Goal: Task Accomplishment & Management: Use online tool/utility

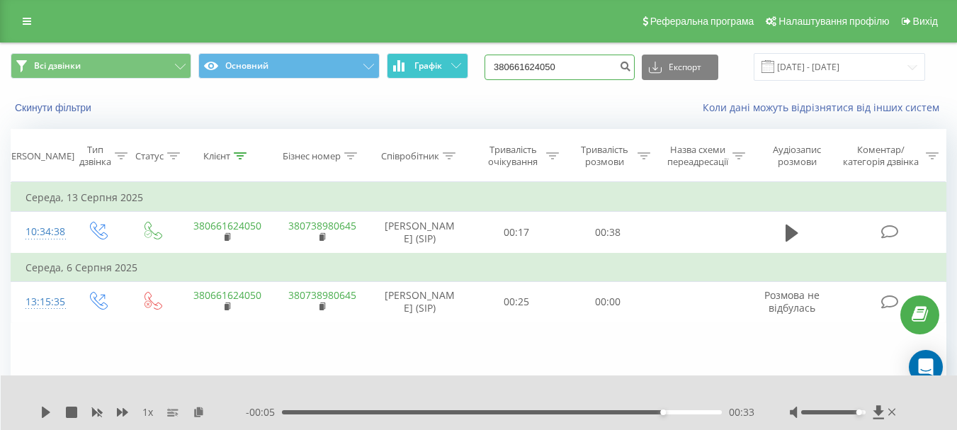
click at [464, 74] on div "Всі дзвінки Основний Графік 380661624050 Експорт .csv .xls .xlsx 19.05.2025 - 1…" at bounding box center [478, 67] width 935 height 28
paste input "+38 (098) 075 01 25"
click at [581, 67] on input "+38 (098) 075 01 25" at bounding box center [559, 67] width 150 height 25
click at [569, 67] on input "+38 (098) 075 0125" at bounding box center [559, 67] width 150 height 25
click at [550, 66] on input "+38 (098) 0750125" at bounding box center [559, 67] width 150 height 25
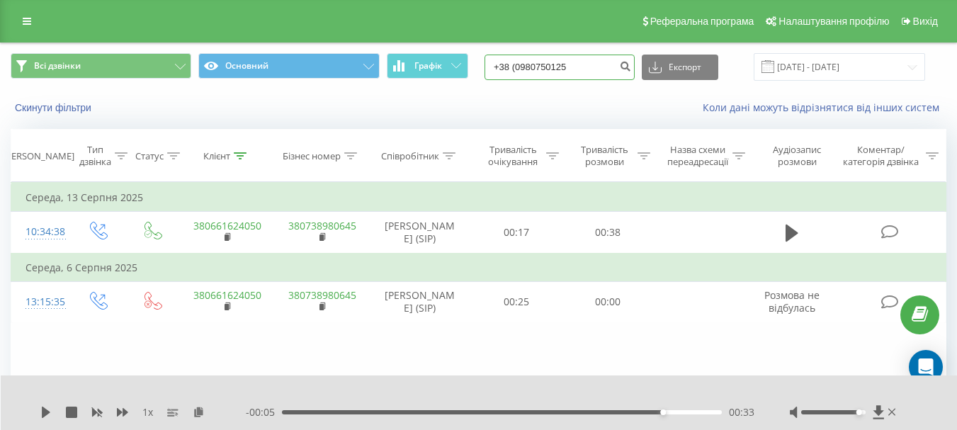
click at [531, 67] on input "+38 (0980750125" at bounding box center [559, 67] width 150 height 25
drag, startPoint x: 515, startPoint y: 65, endPoint x: 428, endPoint y: 53, distance: 87.2
click at [428, 53] on div "Всі дзвінки Основний Графік +380980750125 Експорт .csv .xls .xlsx 19.05.2025 - …" at bounding box center [478, 67] width 935 height 28
type input "380980750125"
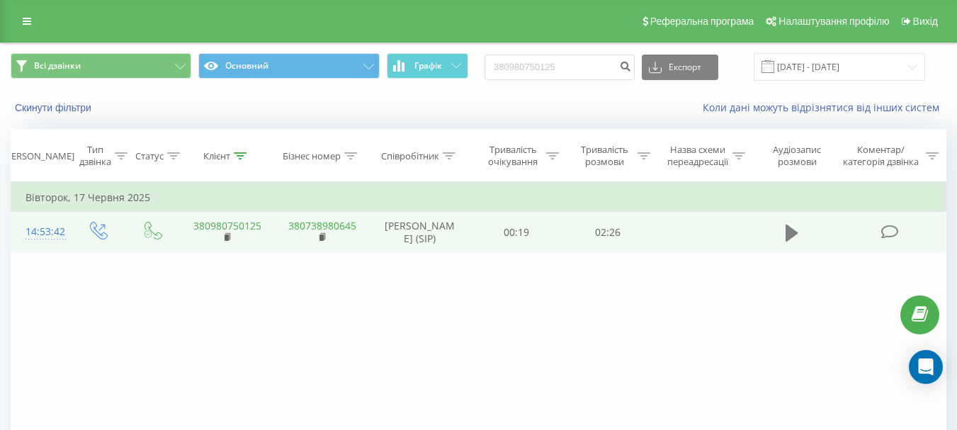
click at [785, 227] on icon at bounding box center [791, 233] width 13 height 20
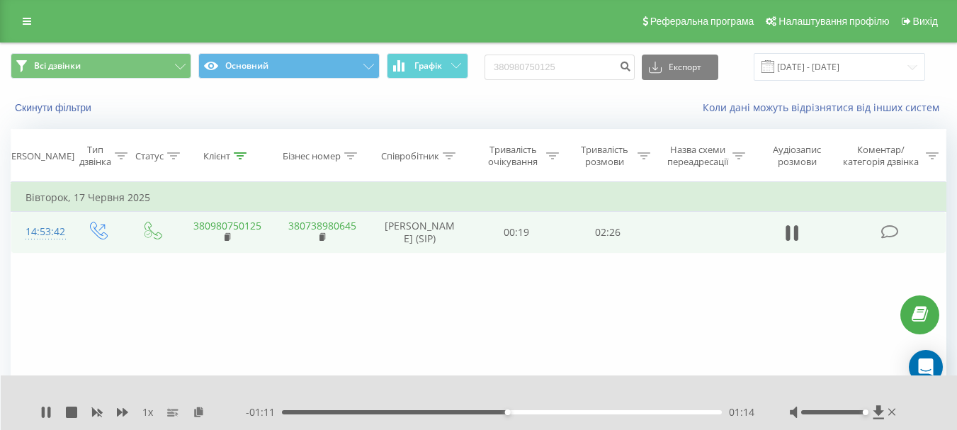
drag, startPoint x: 833, startPoint y: 414, endPoint x: 868, endPoint y: 414, distance: 34.7
click at [868, 414] on div at bounding box center [844, 412] width 109 height 14
click at [866, 412] on div "Accessibility label" at bounding box center [866, 412] width 6 height 6
click at [790, 234] on icon at bounding box center [791, 232] width 13 height 17
click at [796, 233] on icon at bounding box center [791, 232] width 13 height 17
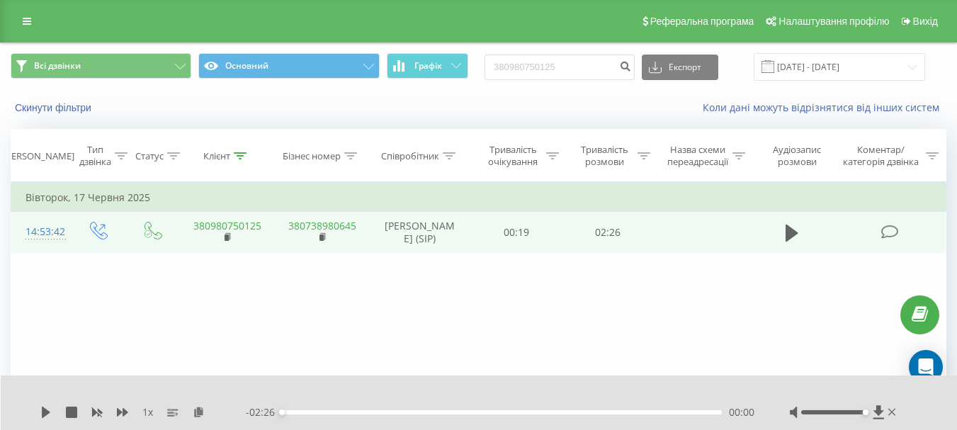
click at [796, 233] on icon at bounding box center [791, 232] width 13 height 17
click at [292, 413] on div "00:01" at bounding box center [502, 412] width 440 height 4
click at [300, 413] on div "00:04" at bounding box center [502, 412] width 440 height 4
click at [307, 413] on div "00:07" at bounding box center [306, 412] width 6 height 6
click at [325, 412] on div "00:14" at bounding box center [502, 412] width 440 height 4
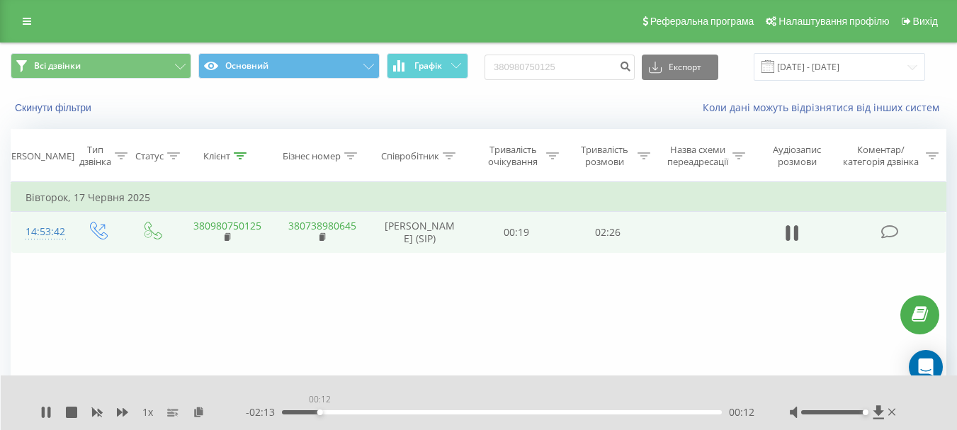
click at [319, 412] on div "00:12" at bounding box center [502, 412] width 440 height 4
click at [49, 411] on icon at bounding box center [48, 411] width 3 height 11
drag, startPoint x: 552, startPoint y: 64, endPoint x: 508, endPoint y: 69, distance: 43.5
click at [490, 69] on div "Всі дзвінки Основний Графік 380980750125 Експорт .csv .xls .xlsx 19.05.2025 - 1…" at bounding box center [478, 67] width 935 height 28
paste input "095 041 24 77"
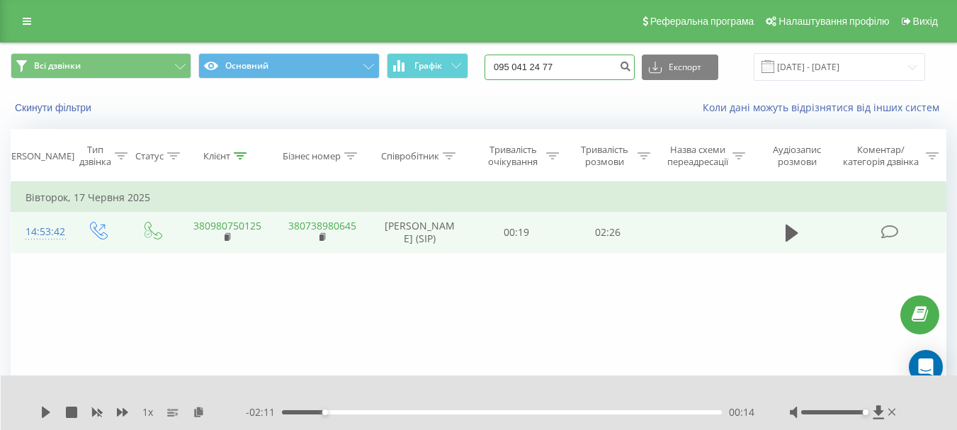
click at [511, 69] on input "095 041 24 77" at bounding box center [559, 67] width 150 height 25
type input "095 041 24 77"
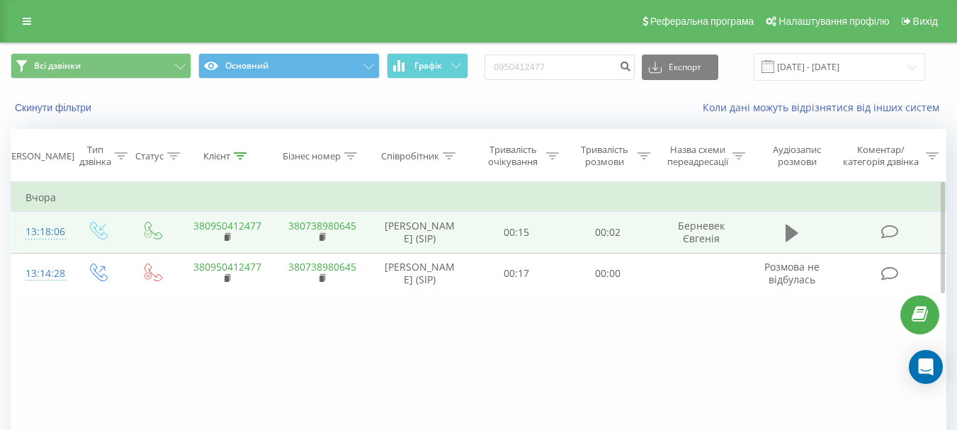
click at [799, 239] on button at bounding box center [791, 232] width 21 height 21
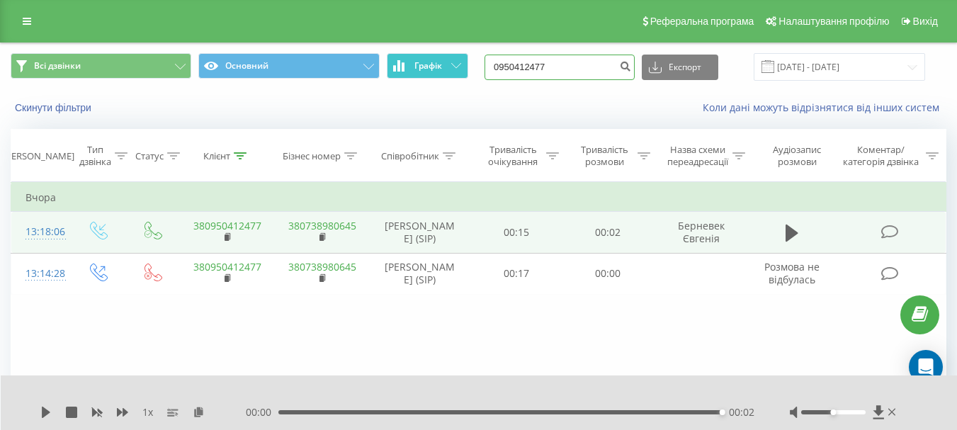
drag, startPoint x: 477, startPoint y: 67, endPoint x: 419, endPoint y: 67, distance: 57.4
click at [419, 67] on div "Всі дзвінки Основний Графік 0950412477 Експорт .csv .xls .xlsx [DATE] - [DATE]" at bounding box center [478, 67] width 935 height 28
paste input "[PHONE_NUMBER]"
click at [513, 64] on input "[PHONE_NUMBER]" at bounding box center [559, 67] width 150 height 25
type input "380970082281"
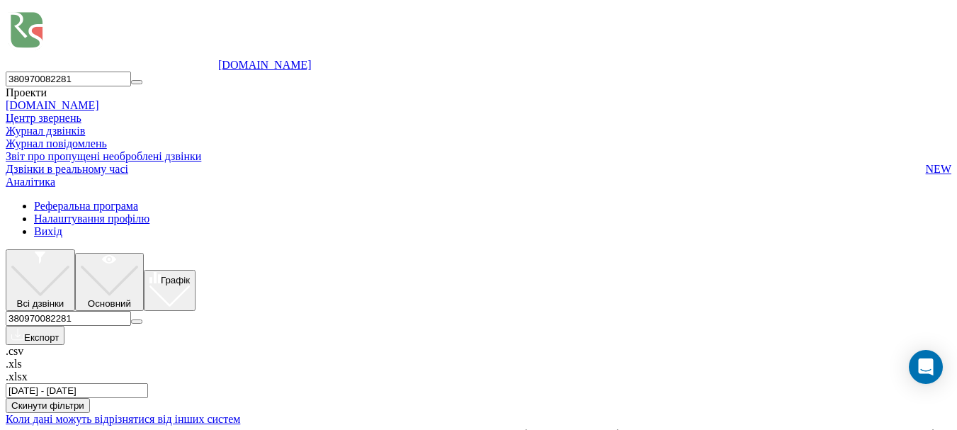
drag, startPoint x: 593, startPoint y: 70, endPoint x: 486, endPoint y: 66, distance: 107.0
click at [486, 249] on div "Всі дзвінки Основний Графік 380970082281 Експорт .csv .xls .xlsx 19.05.2025 - 1…" at bounding box center [478, 323] width 945 height 149
paste input "+38 (093) 814 94 53"
click at [131, 311] on input "+38 (093) 814 94 53" at bounding box center [68, 318] width 125 height 15
type input "38 (093) 814 94 53"
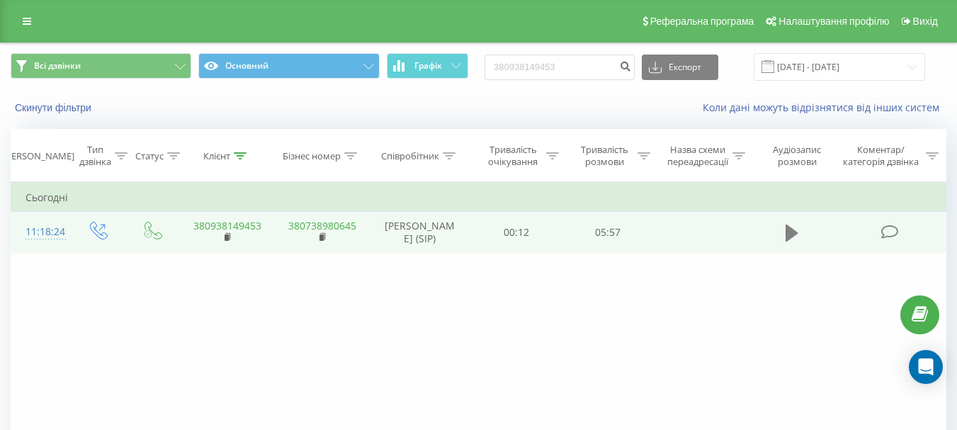
click at [787, 241] on icon at bounding box center [791, 233] width 13 height 20
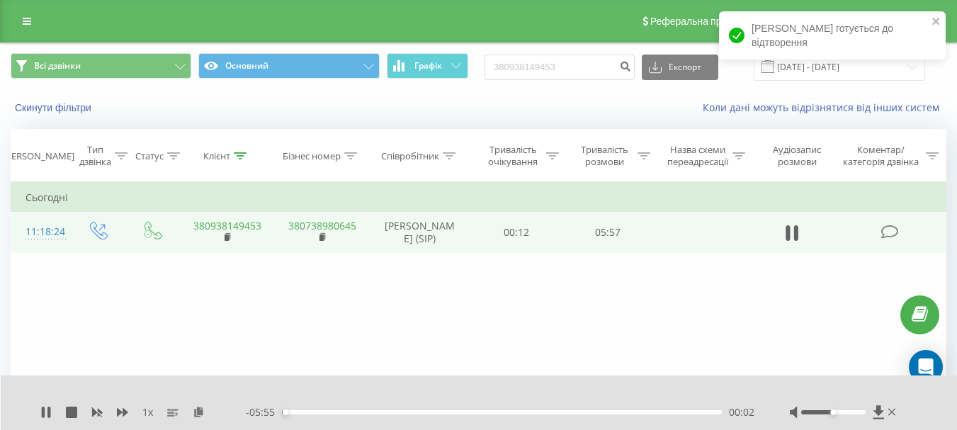
click at [798, 247] on td at bounding box center [793, 232] width 88 height 41
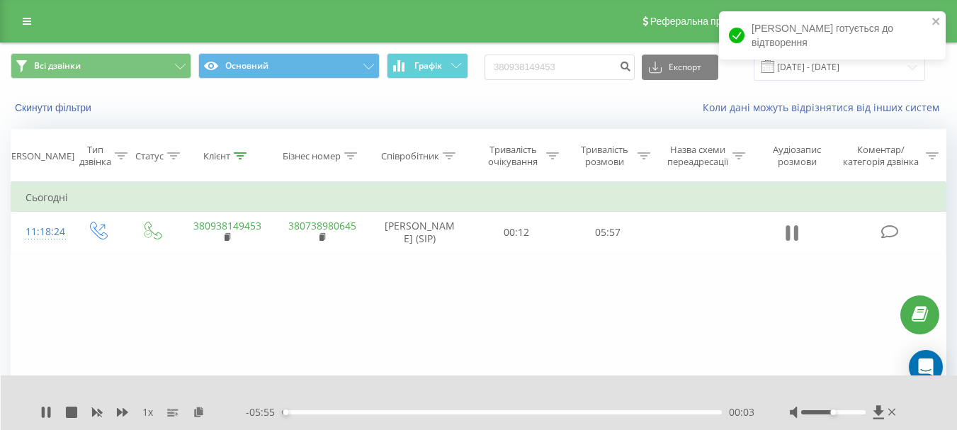
click at [794, 237] on icon at bounding box center [791, 233] width 13 height 20
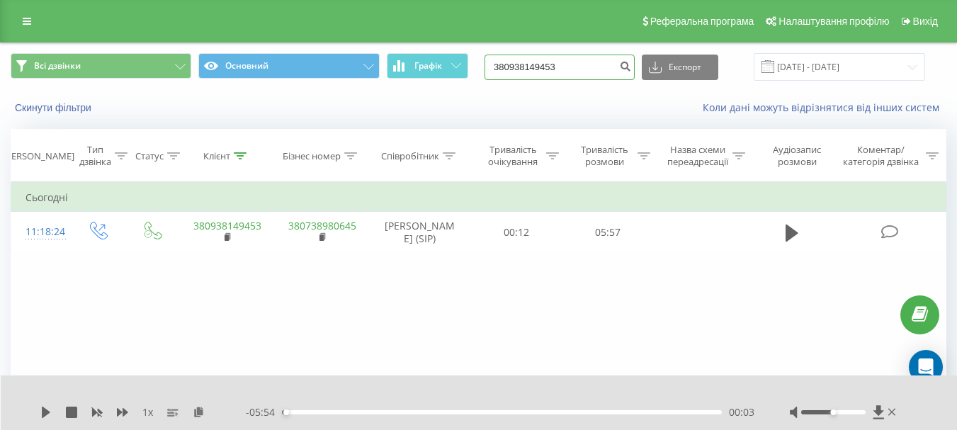
drag, startPoint x: 585, startPoint y: 66, endPoint x: 485, endPoint y: 69, distance: 99.9
click at [485, 69] on div "Всі дзвінки Основний Графік 380938149453 Експорт .csv .xls .xlsx [DATE] - [DATE]" at bounding box center [478, 67] width 935 height 28
